Goal: Transaction & Acquisition: Purchase product/service

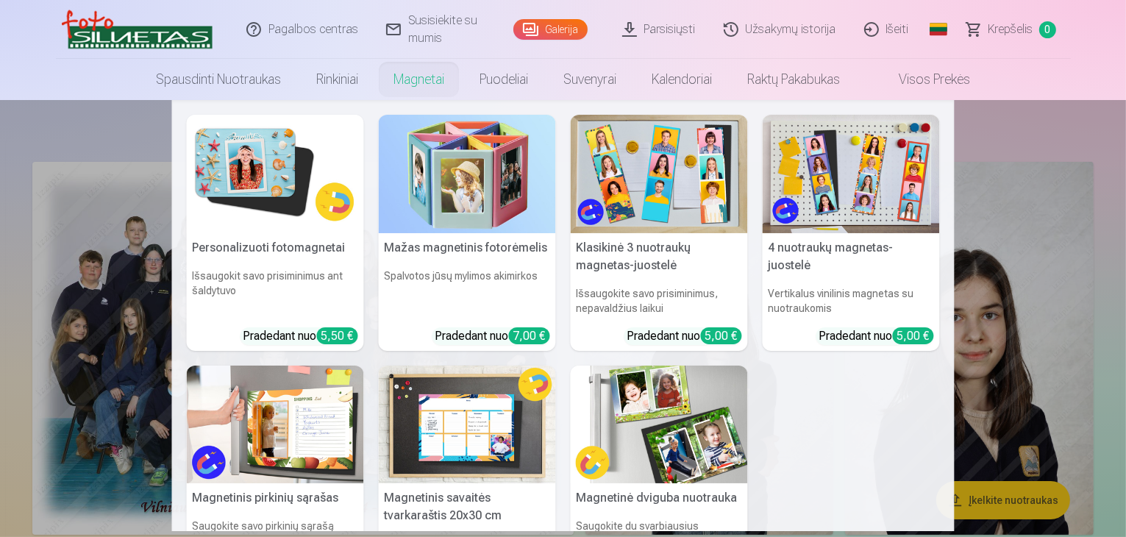
click at [968, 128] on nav "Personalizuoti fotomagnetai Išsaugokit savo prisiminimus ant šaldytuvo Pradedan…" at bounding box center [563, 315] width 1126 height 431
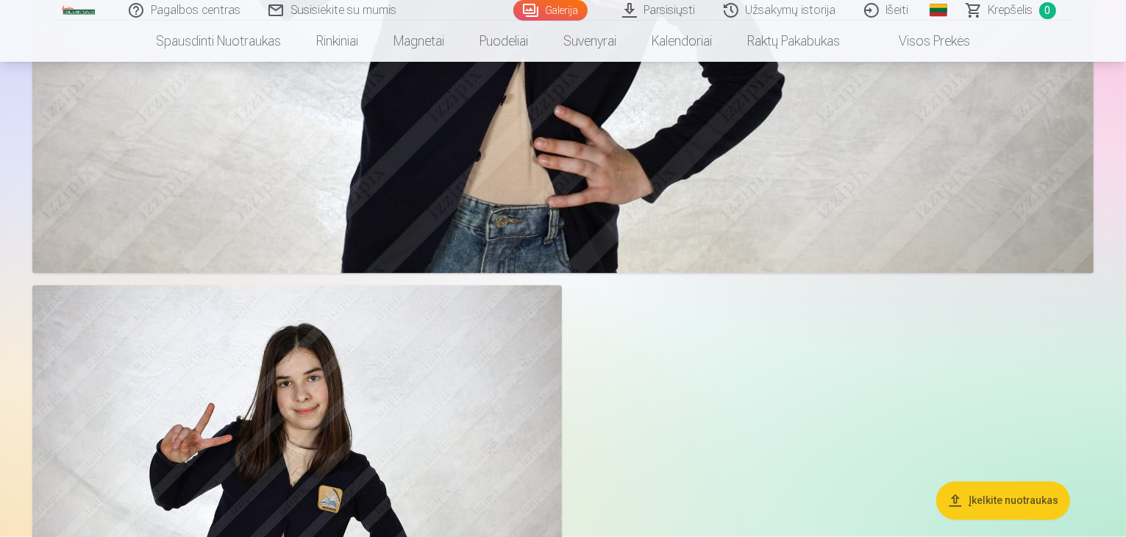
scroll to position [2868, 0]
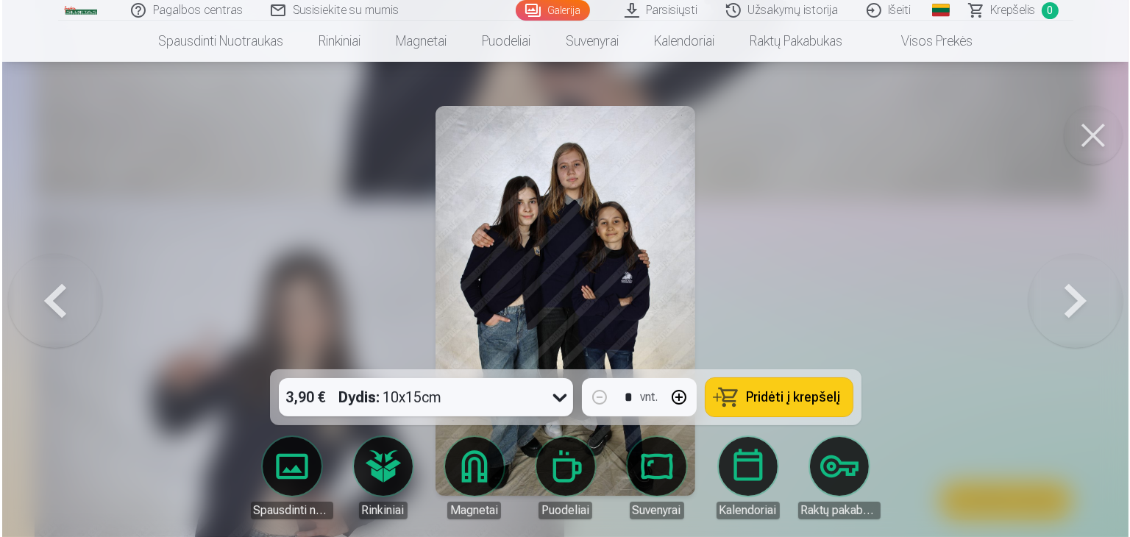
scroll to position [2730, 0]
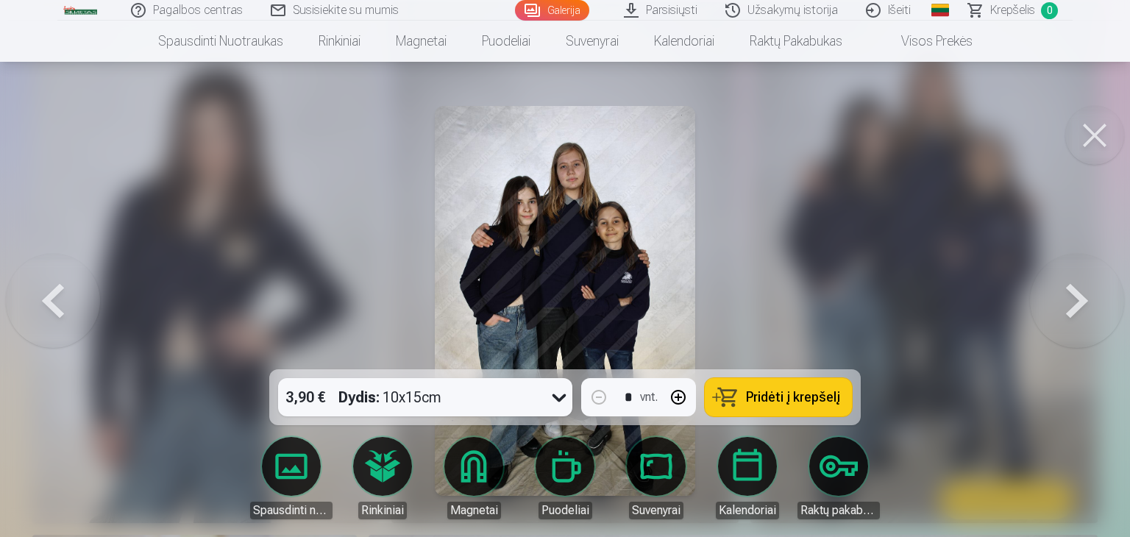
click at [754, 402] on span "Pridėti į krepšelį" at bounding box center [793, 396] width 94 height 13
click at [1099, 148] on button at bounding box center [1094, 135] width 59 height 59
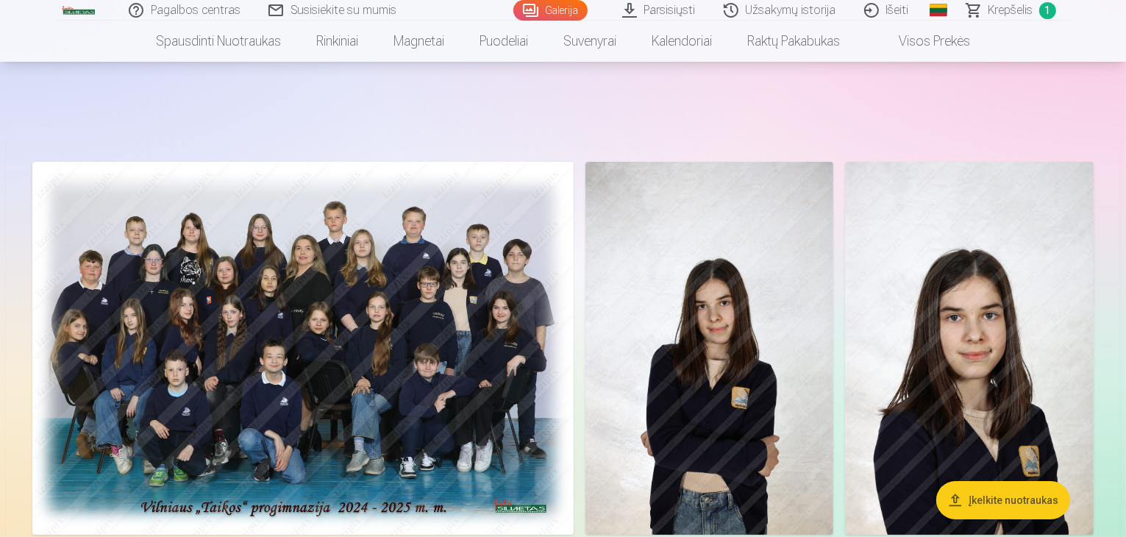
scroll to position [147, 0]
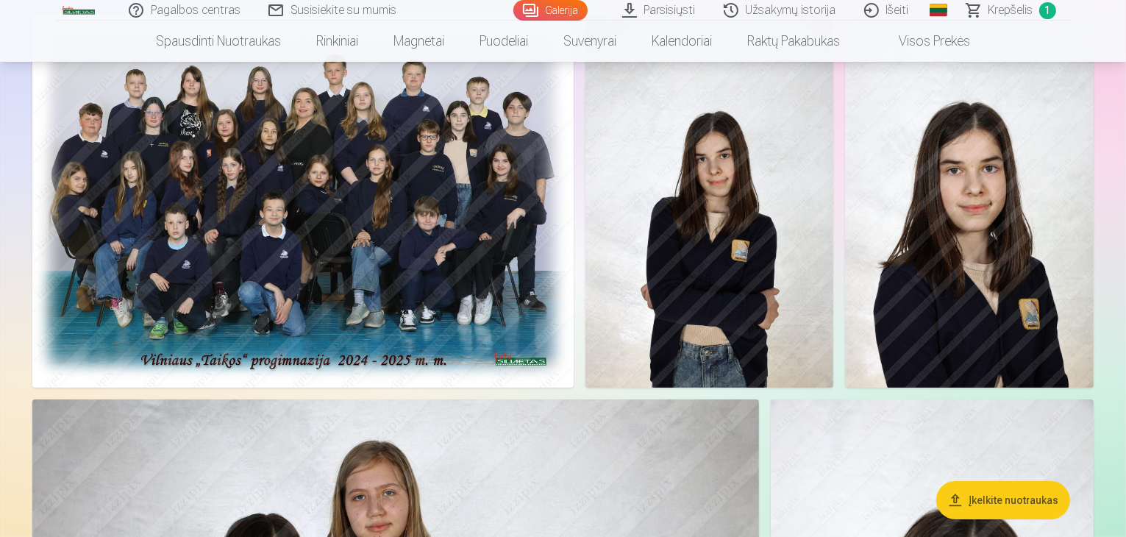
click at [391, 245] on img at bounding box center [302, 201] width 541 height 373
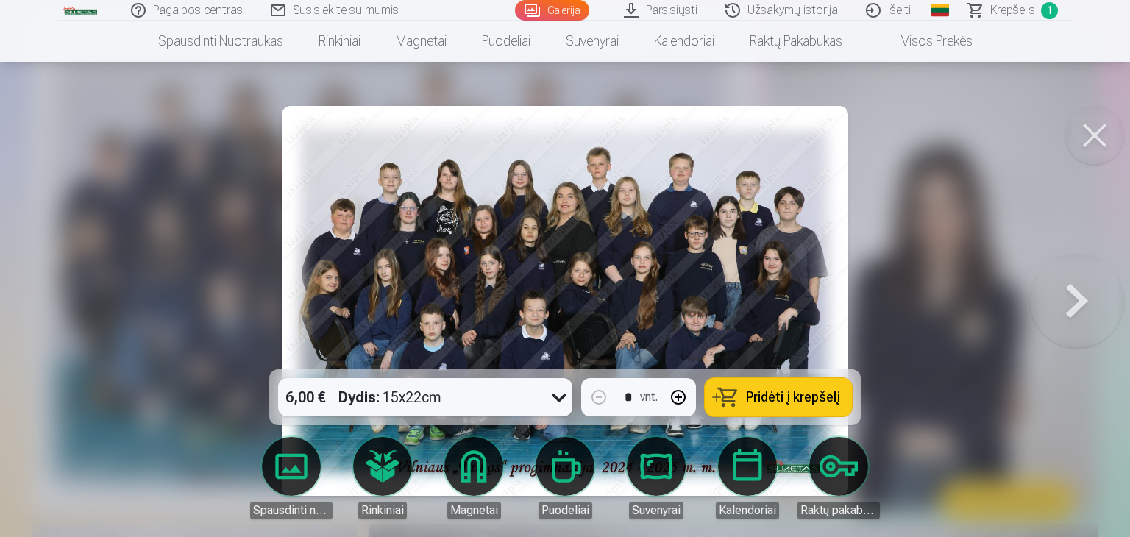
click at [783, 390] on span "Pridėti į krepšelį" at bounding box center [793, 396] width 94 height 13
click at [1100, 123] on button at bounding box center [1094, 135] width 59 height 59
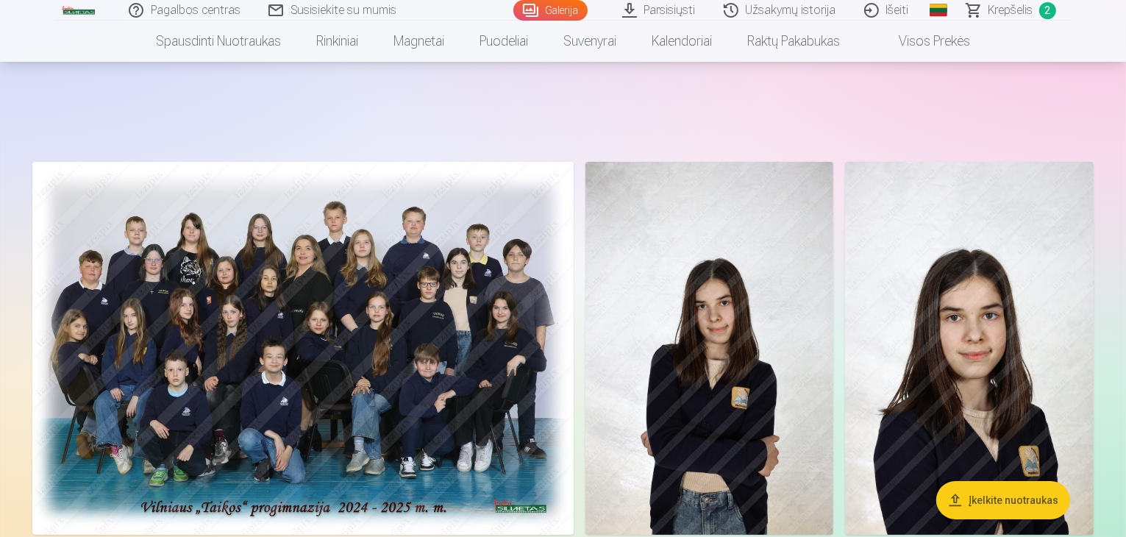
scroll to position [74, 0]
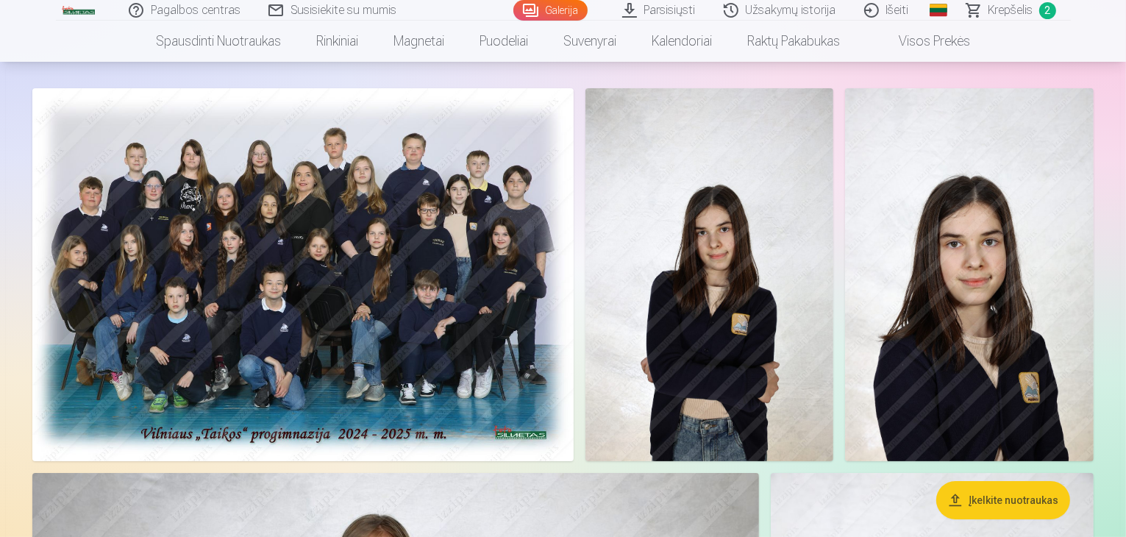
click at [1006, 13] on span "Krepšelis" at bounding box center [1010, 10] width 45 height 18
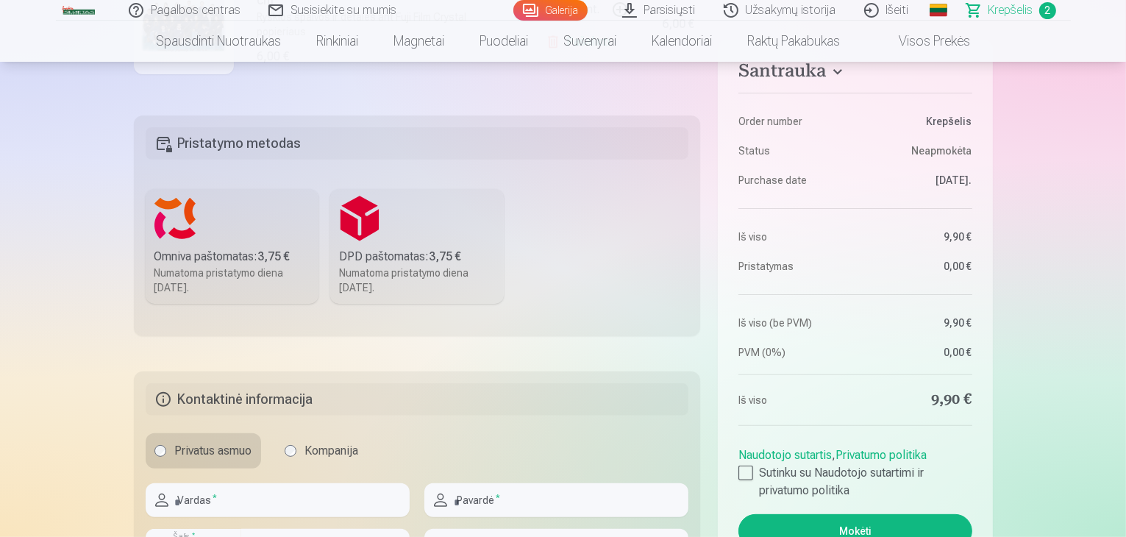
scroll to position [515, 0]
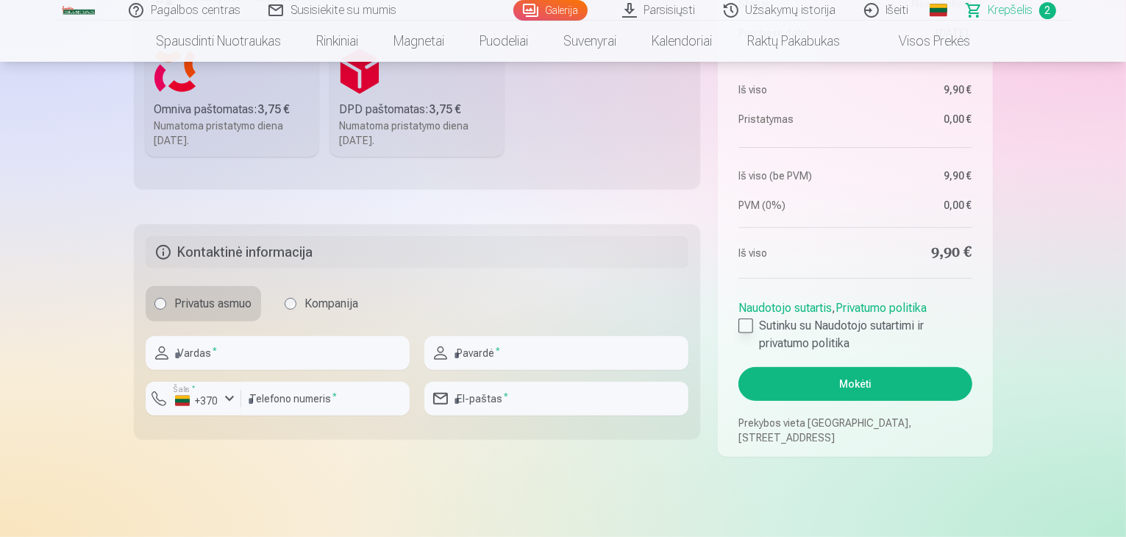
click at [749, 323] on div at bounding box center [745, 325] width 15 height 15
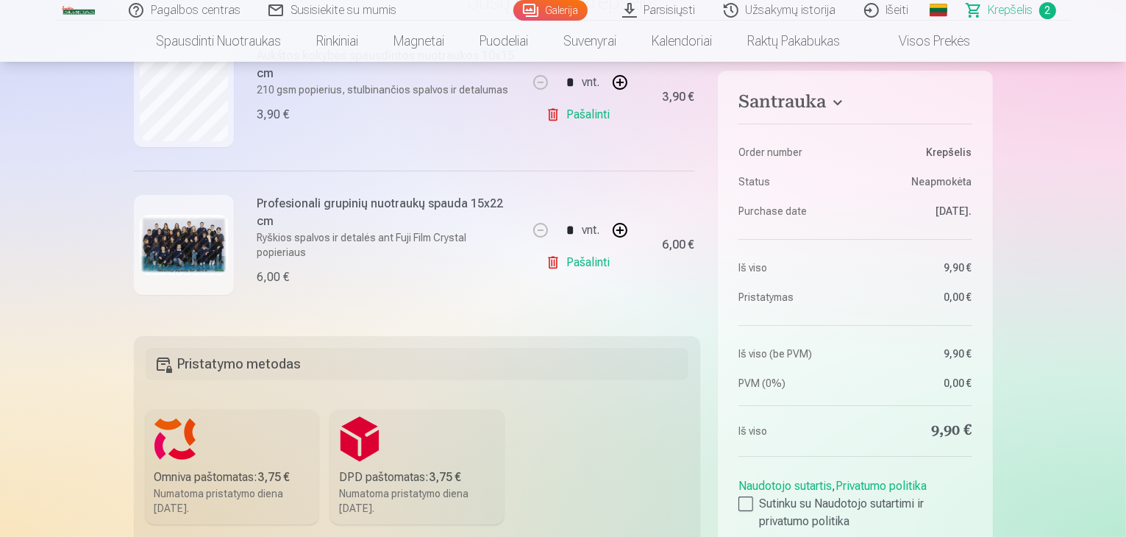
scroll to position [0, 0]
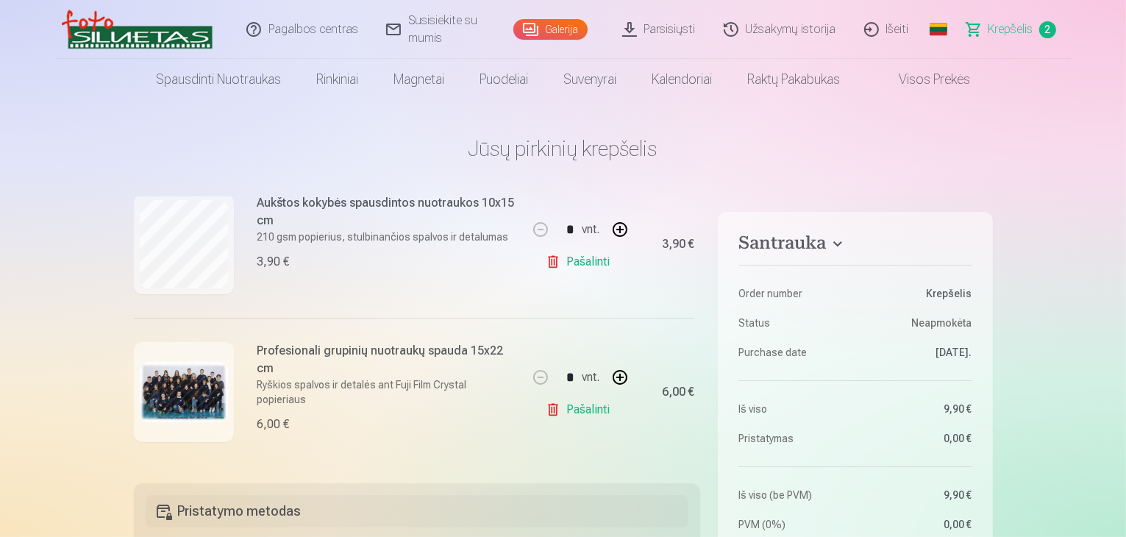
click at [335, 31] on link "Pagalbos centras" at bounding box center [303, 29] width 140 height 59
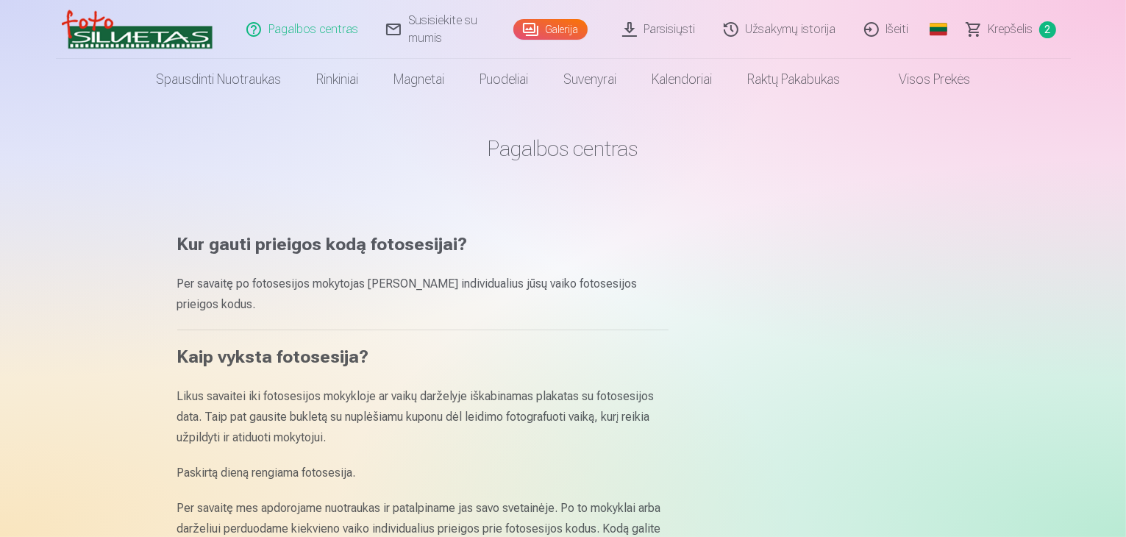
click at [996, 25] on span "Krepšelis" at bounding box center [1010, 30] width 45 height 18
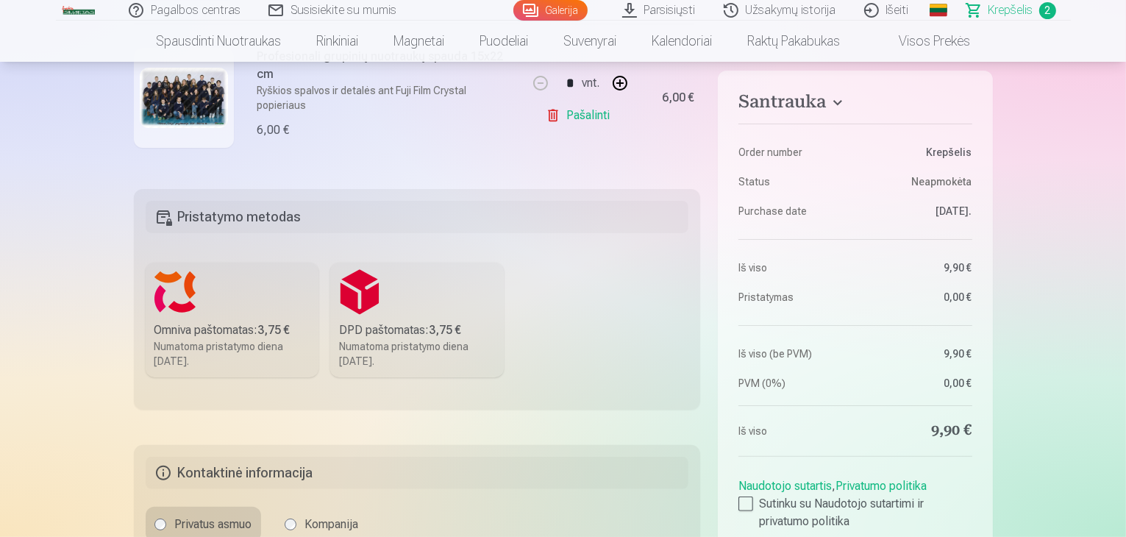
scroll to position [515, 0]
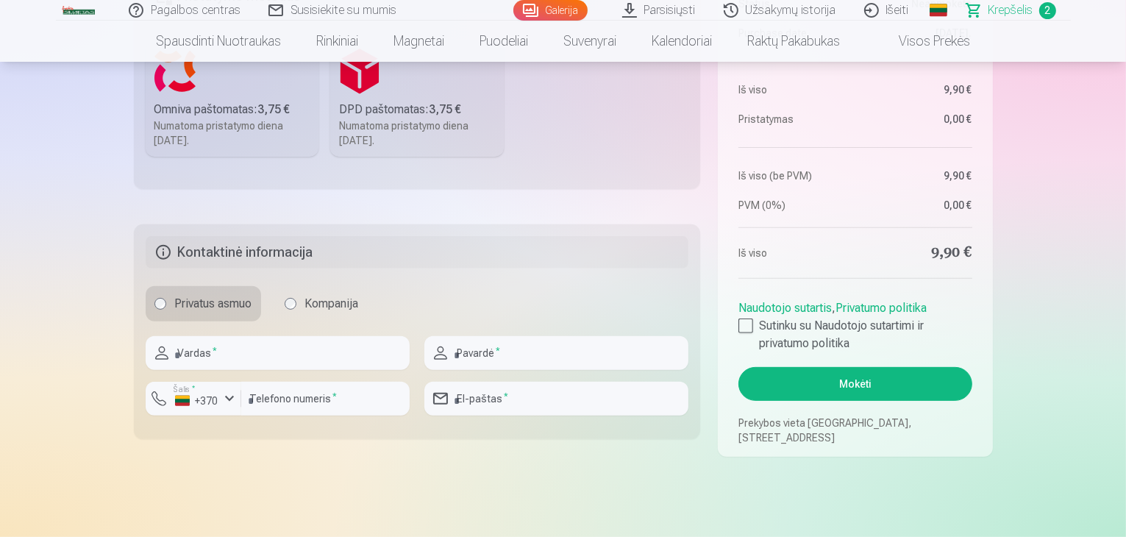
click at [883, 377] on button "Mokėti" at bounding box center [854, 384] width 233 height 34
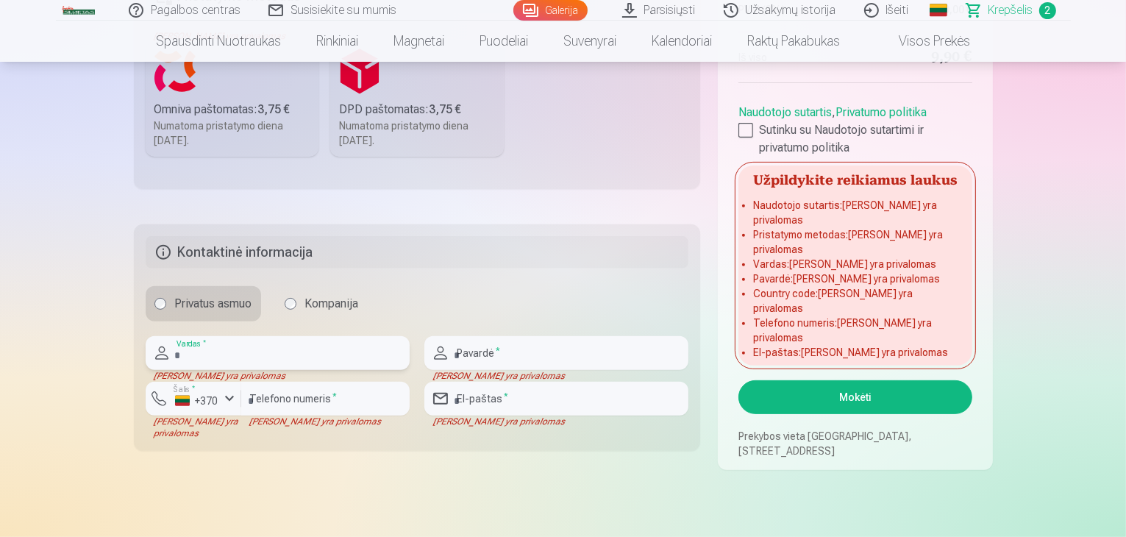
click at [277, 347] on input "text" at bounding box center [278, 353] width 264 height 34
type input "*****"
type input "**********"
type input "*********"
type input "**********"
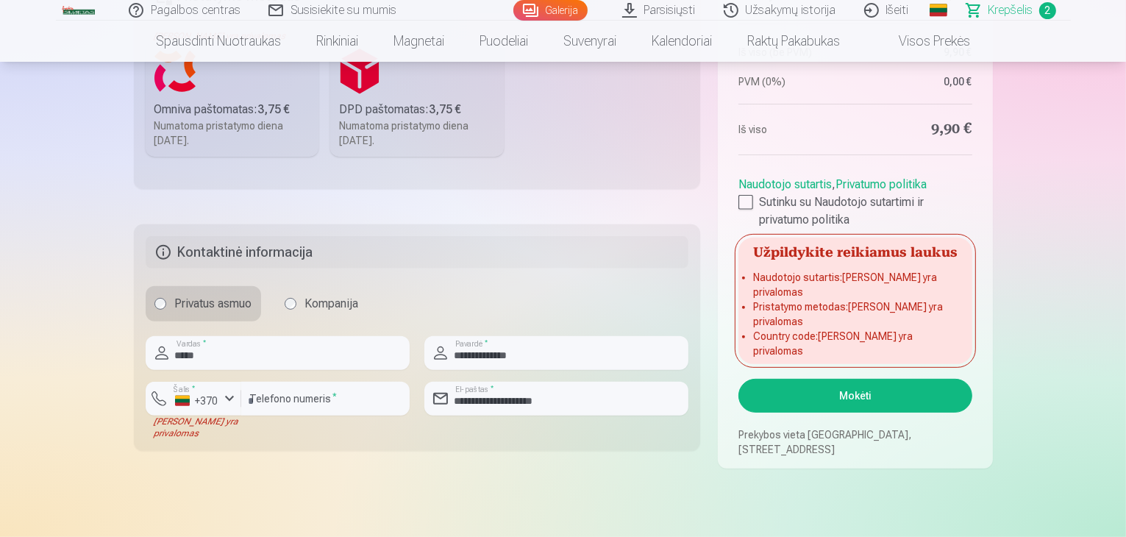
click at [740, 210] on div at bounding box center [745, 202] width 15 height 15
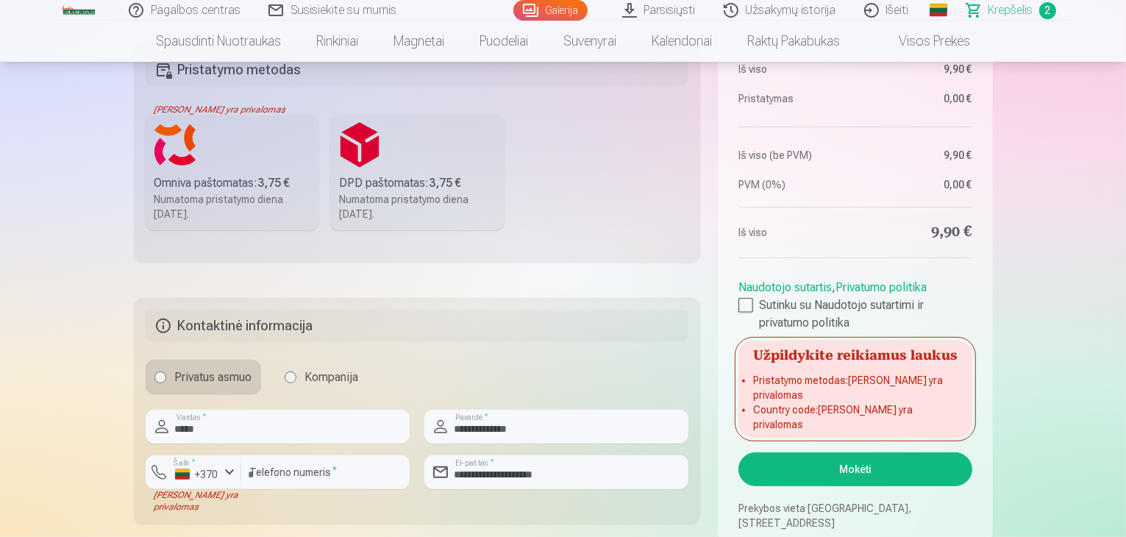
scroll to position [221, 0]
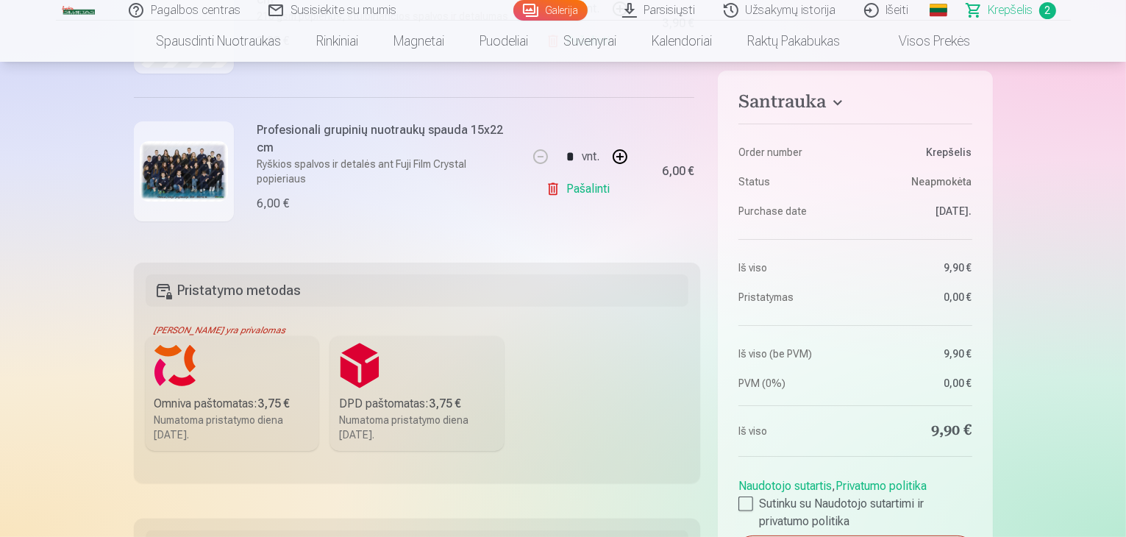
click at [427, 365] on label "DPD paštomatas : 3,75 € Numatoma pristatymo diena 27.09.2025." at bounding box center [417, 393] width 174 height 115
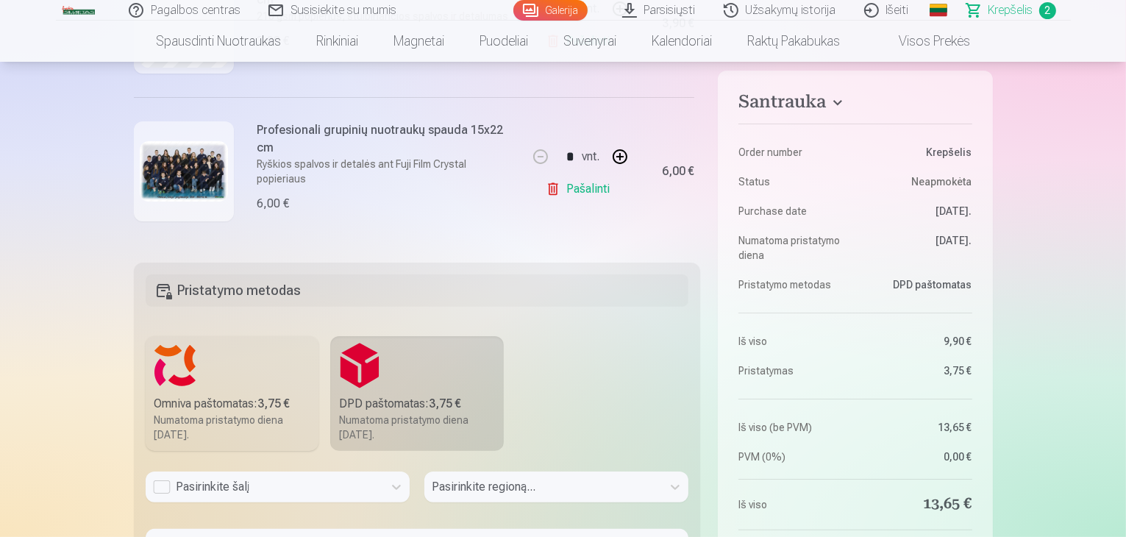
click at [265, 374] on label "Omniva paštomatas : 3,75 € Numatoma pristatymo diena 27.09.2025." at bounding box center [233, 393] width 174 height 115
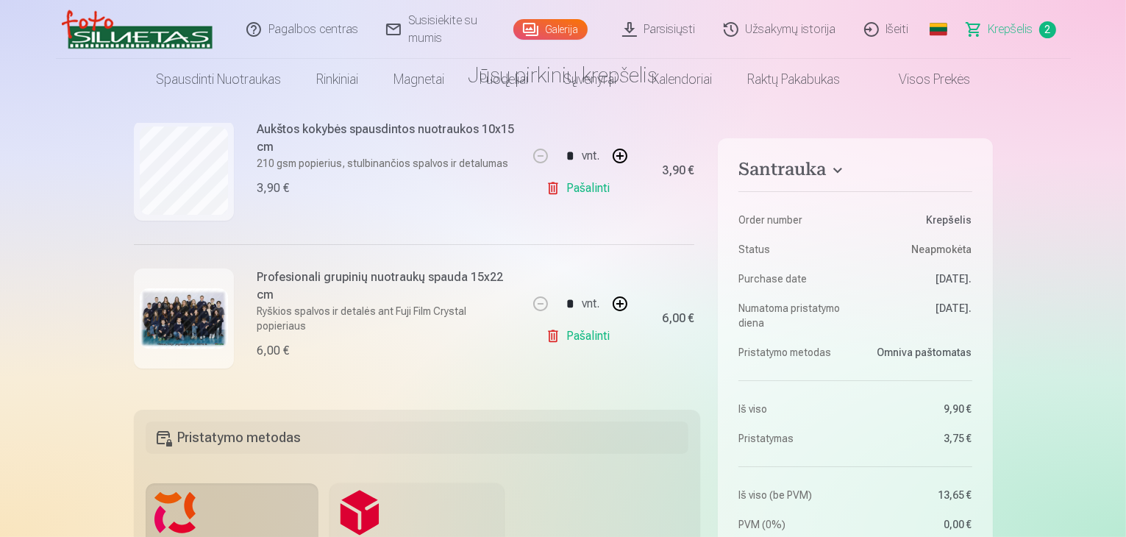
scroll to position [0, 0]
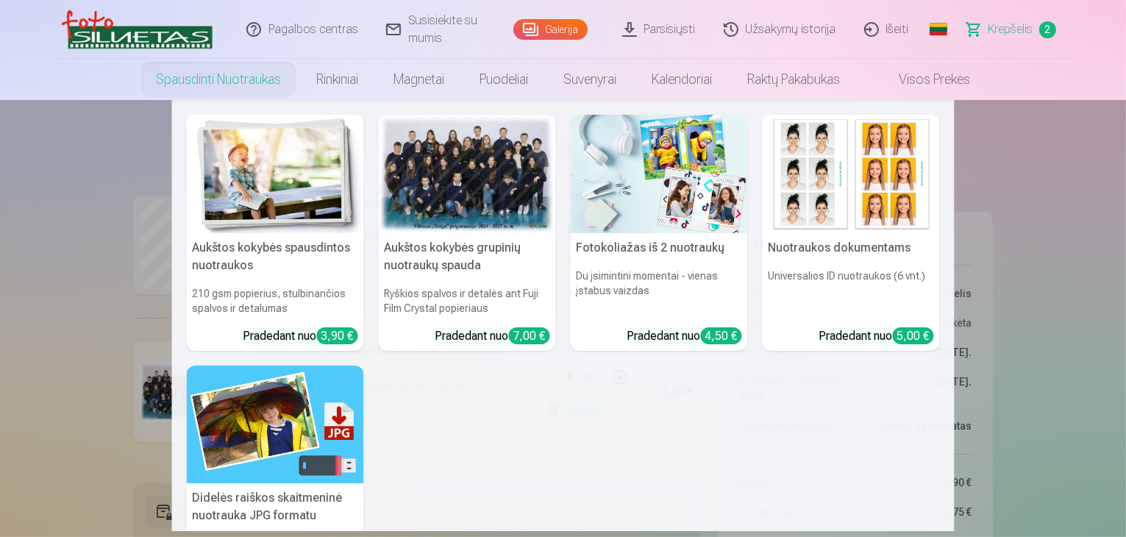
click at [68, 241] on nav "Aukštos kokybės spausdintos nuotraukos 210 gsm popierius, stulbinančios spalvos…" at bounding box center [563, 315] width 1126 height 431
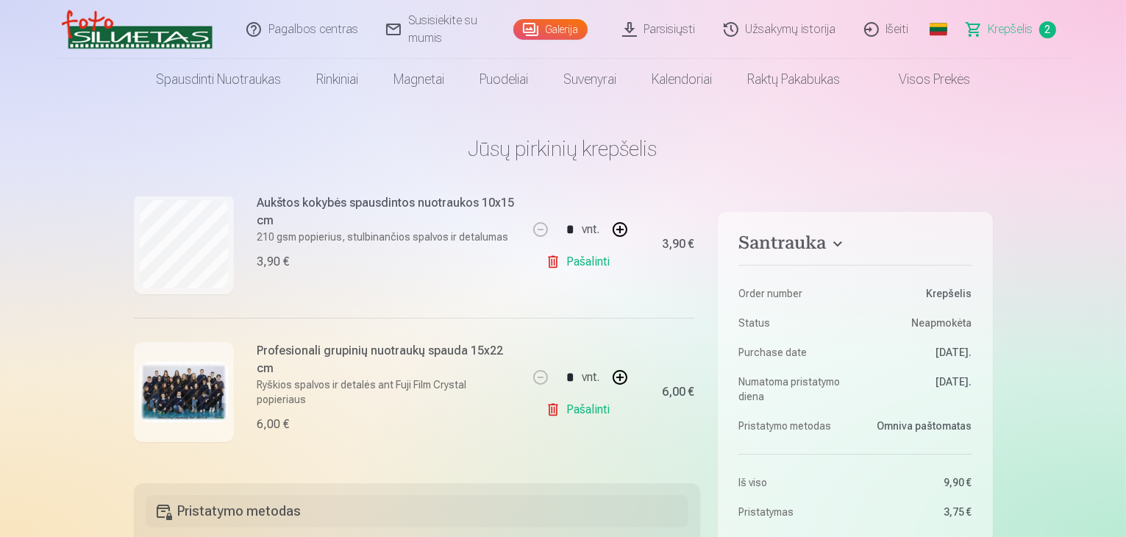
click at [895, 32] on link "Išeiti" at bounding box center [887, 29] width 73 height 59
